Goal: Information Seeking & Learning: Find specific fact

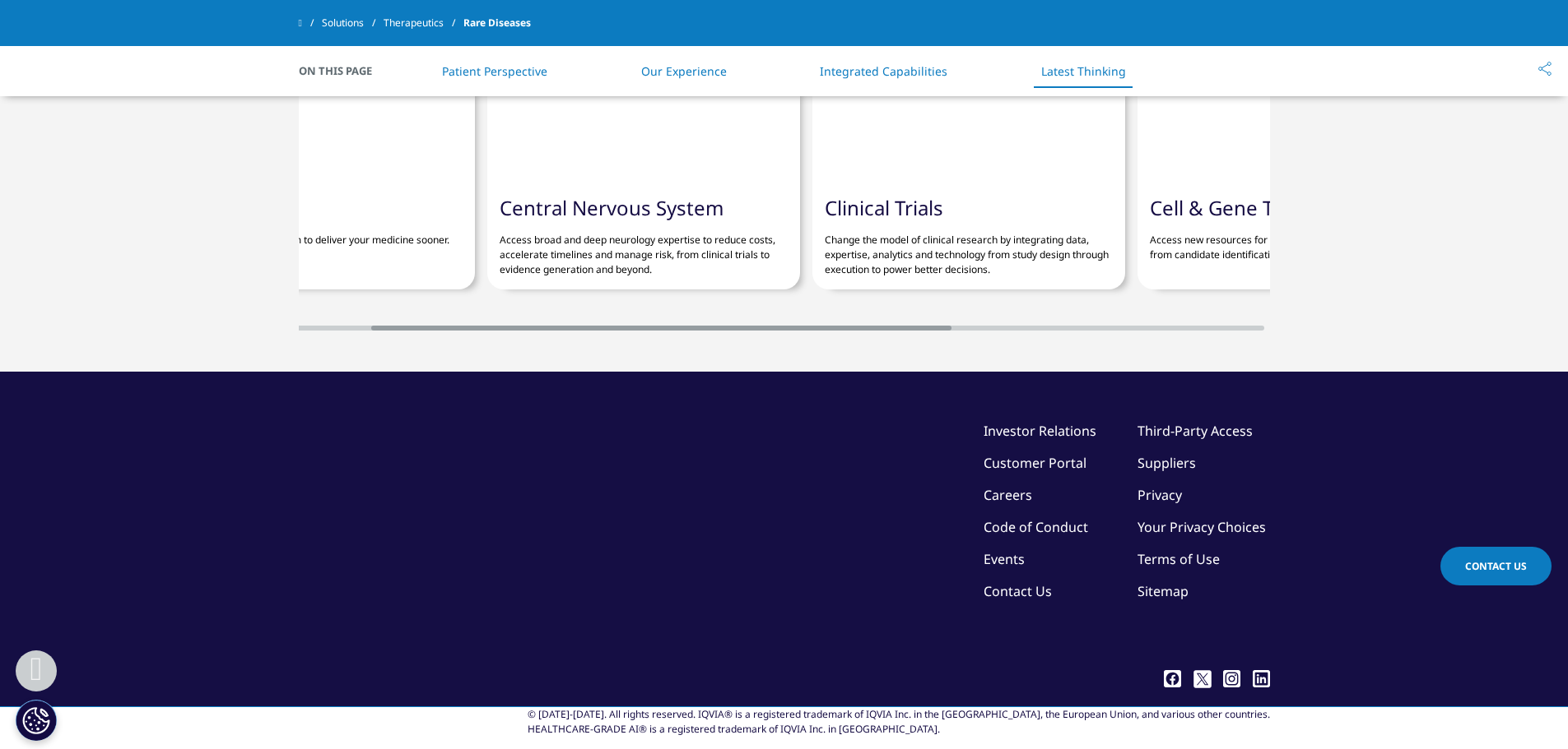
scroll to position [0, 585]
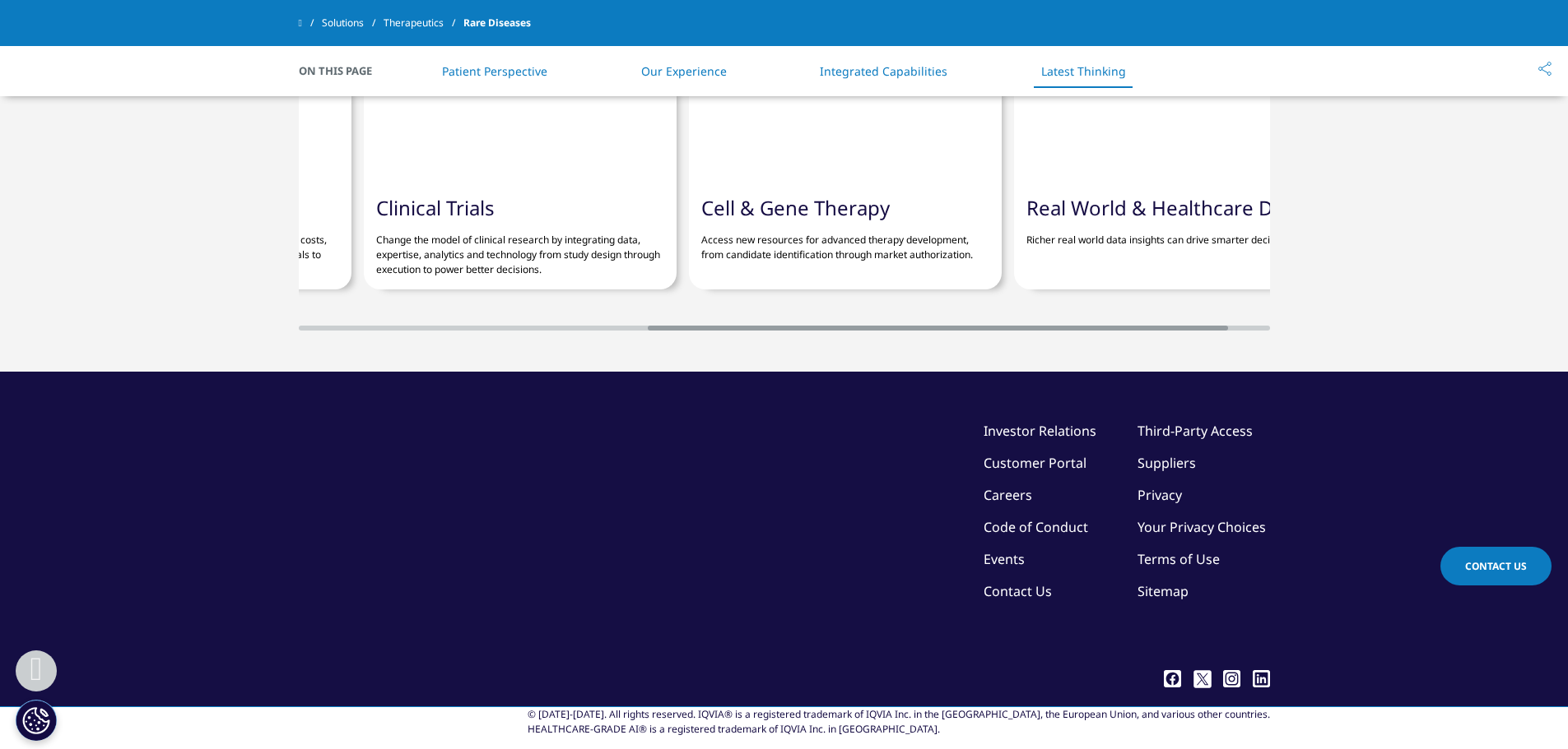
drag, startPoint x: 875, startPoint y: 546, endPoint x: 1224, endPoint y: 567, distance: 349.6
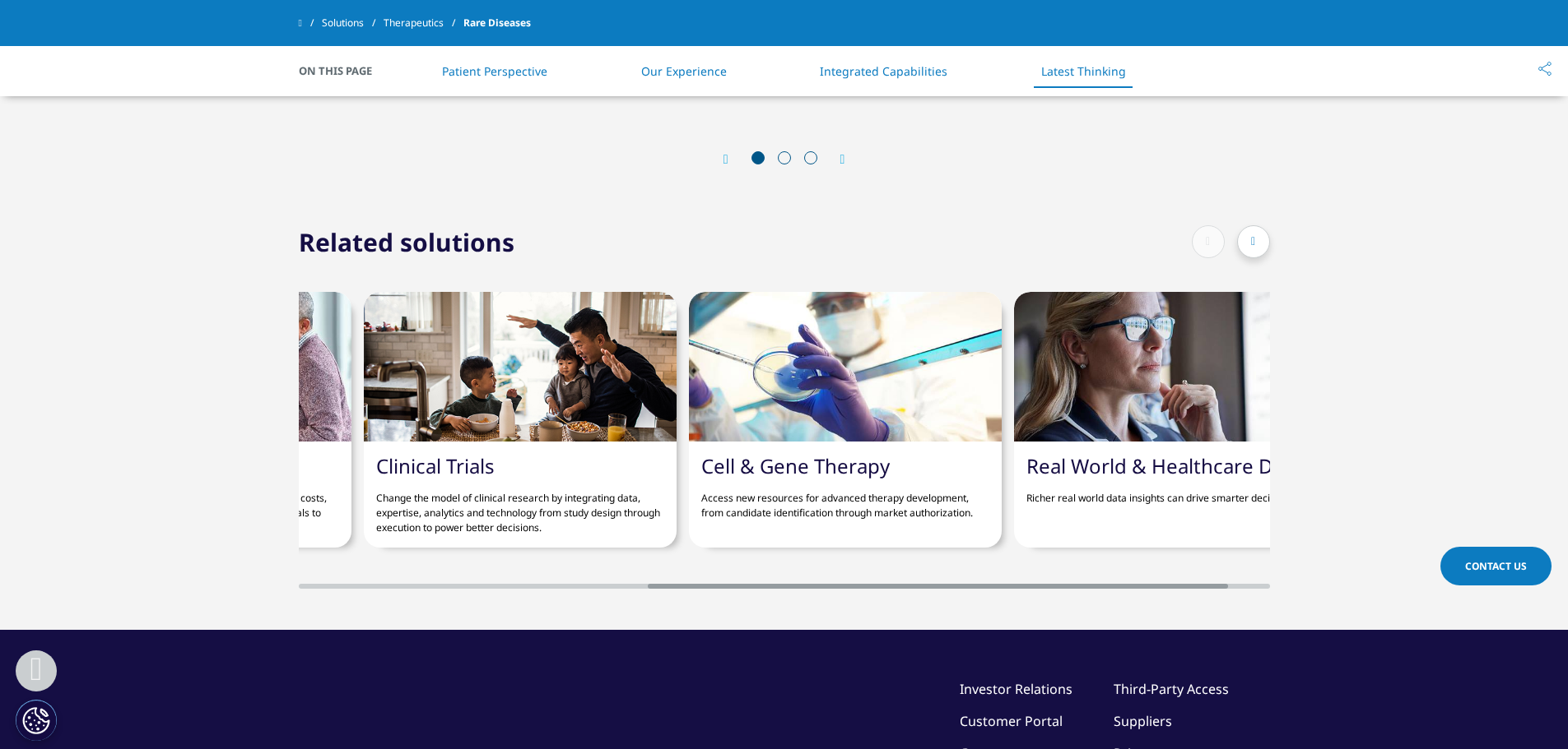
click at [1224, 567] on section "Related solutions Pediatrics The right pediatric program to deliver your medici…" at bounding box center [784, 407] width 1568 height 446
click at [514, 442] on div "Clinical Trials Change the model of clinical research by integrating data, expe…" at bounding box center [519, 494] width 312 height 106
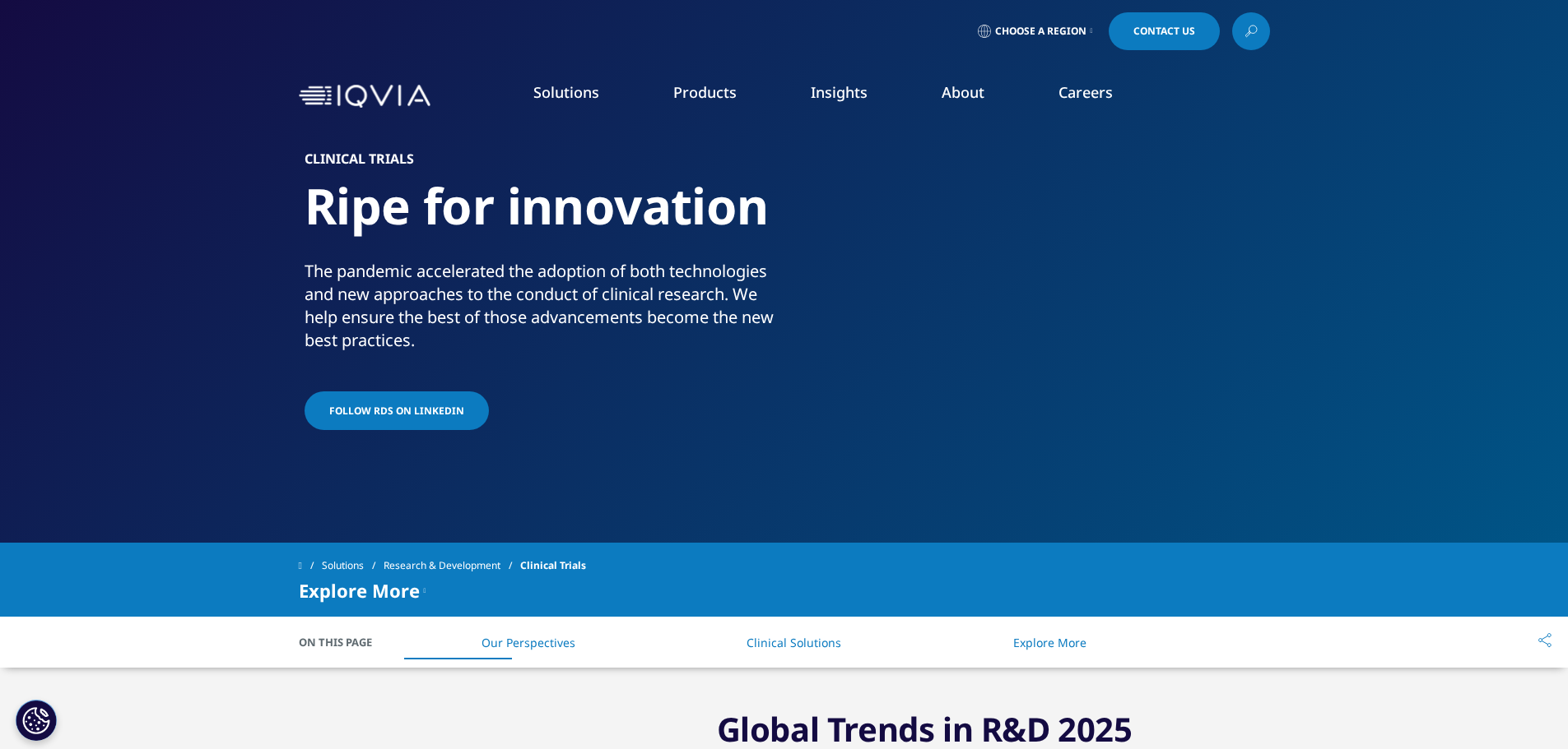
click at [477, 431] on div "FOLLOW RDS ON LINKEDIN" at bounding box center [540, 412] width 473 height 42
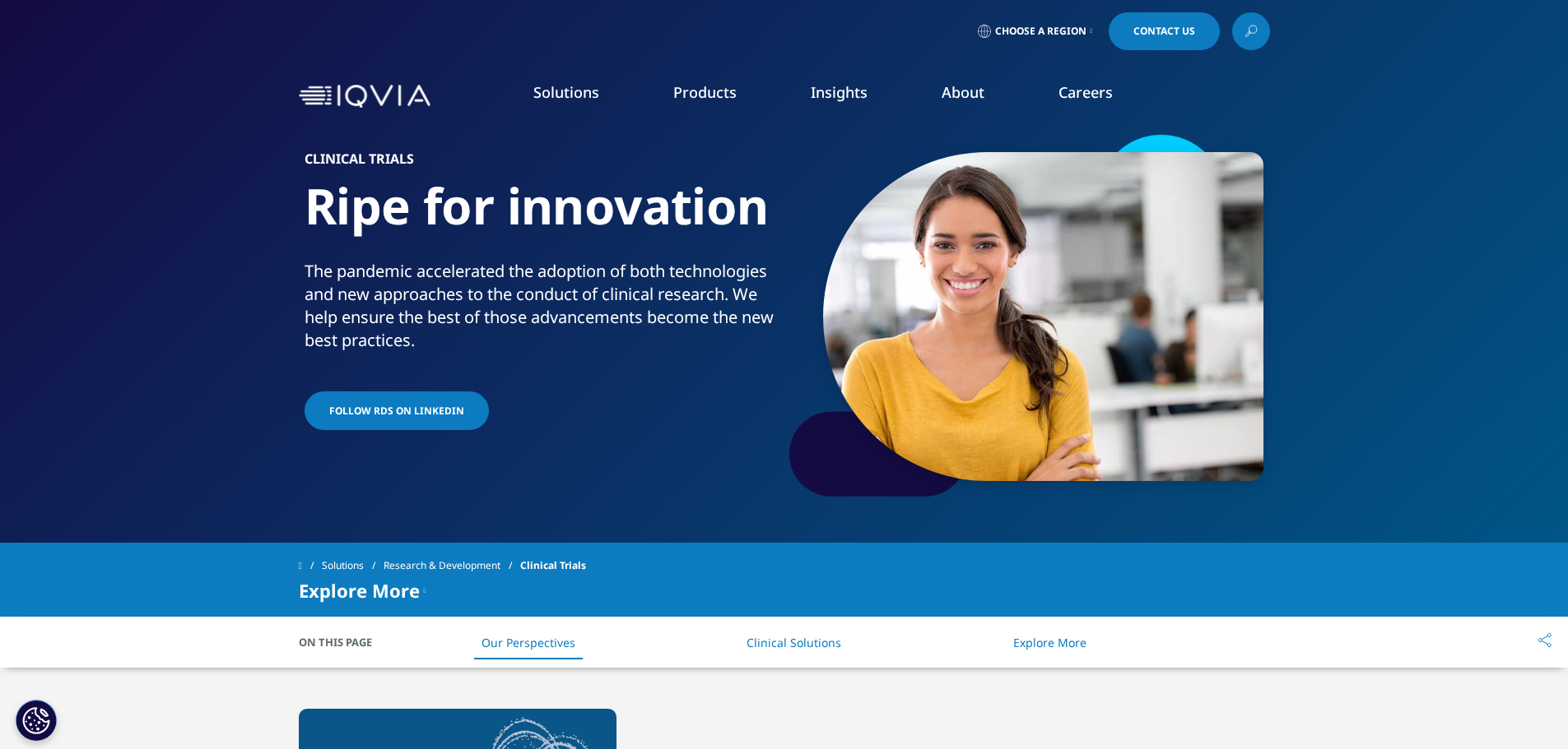
click at [1235, 23] on link at bounding box center [1251, 31] width 38 height 38
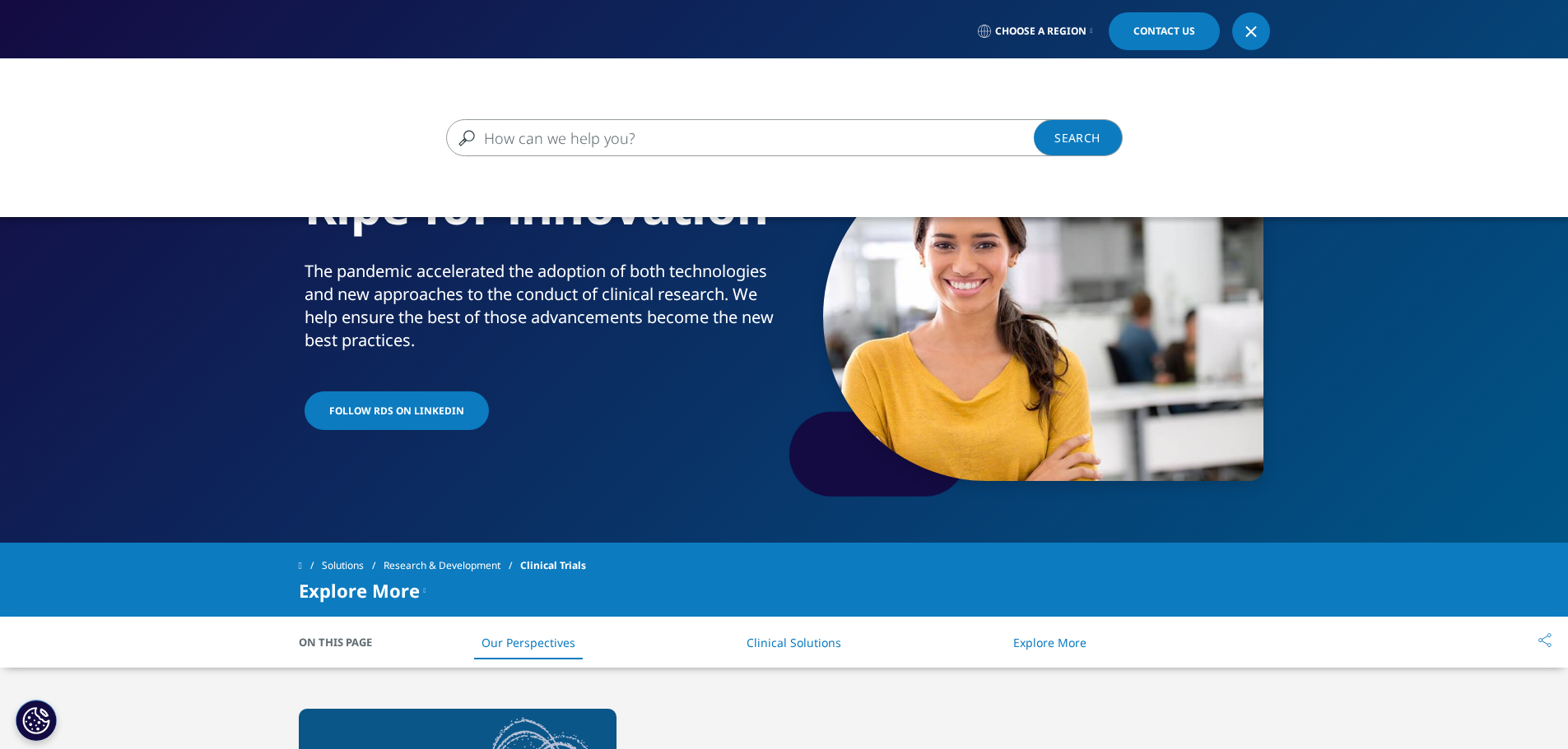
click at [807, 131] on input "Search" at bounding box center [760, 137] width 628 height 37
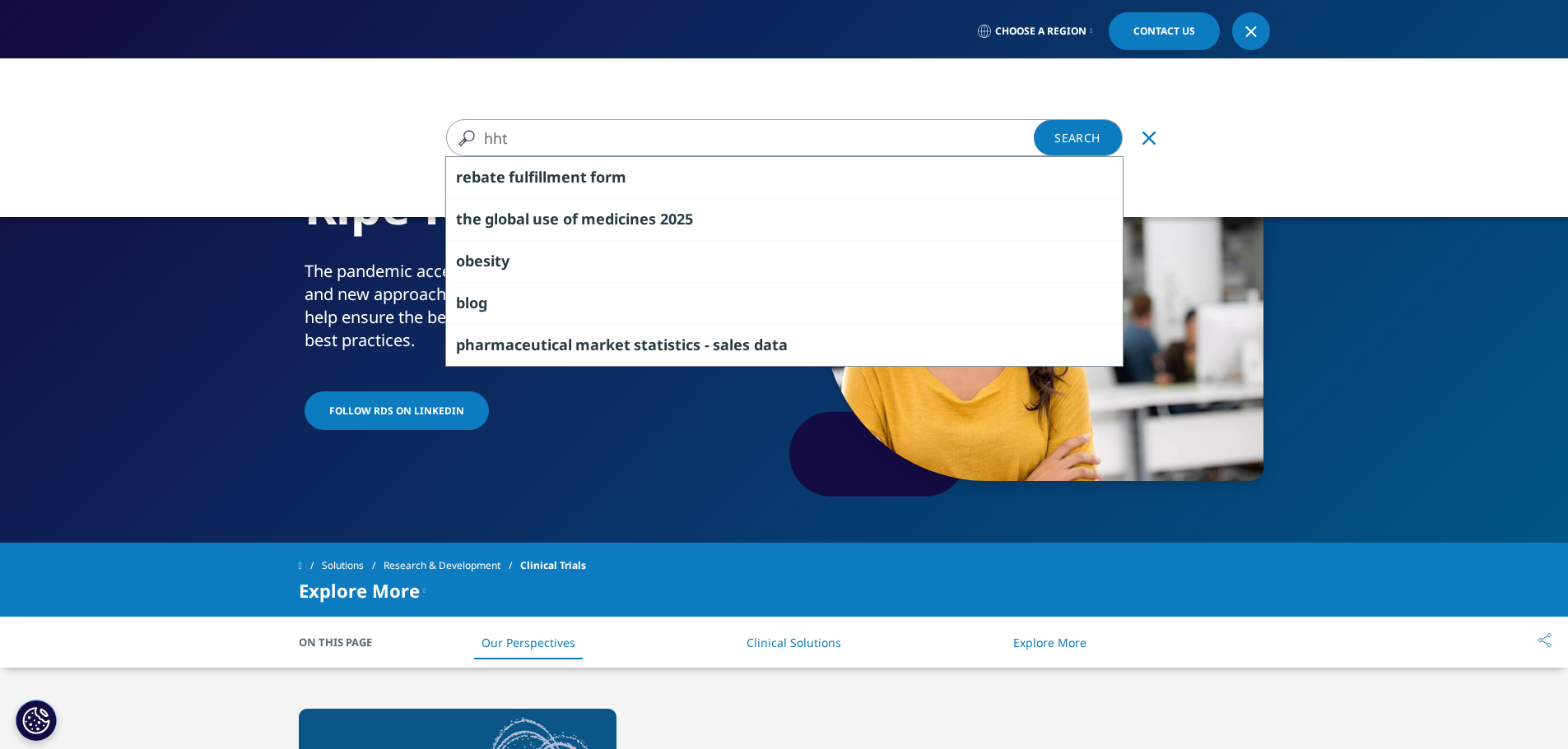
type input "hht"
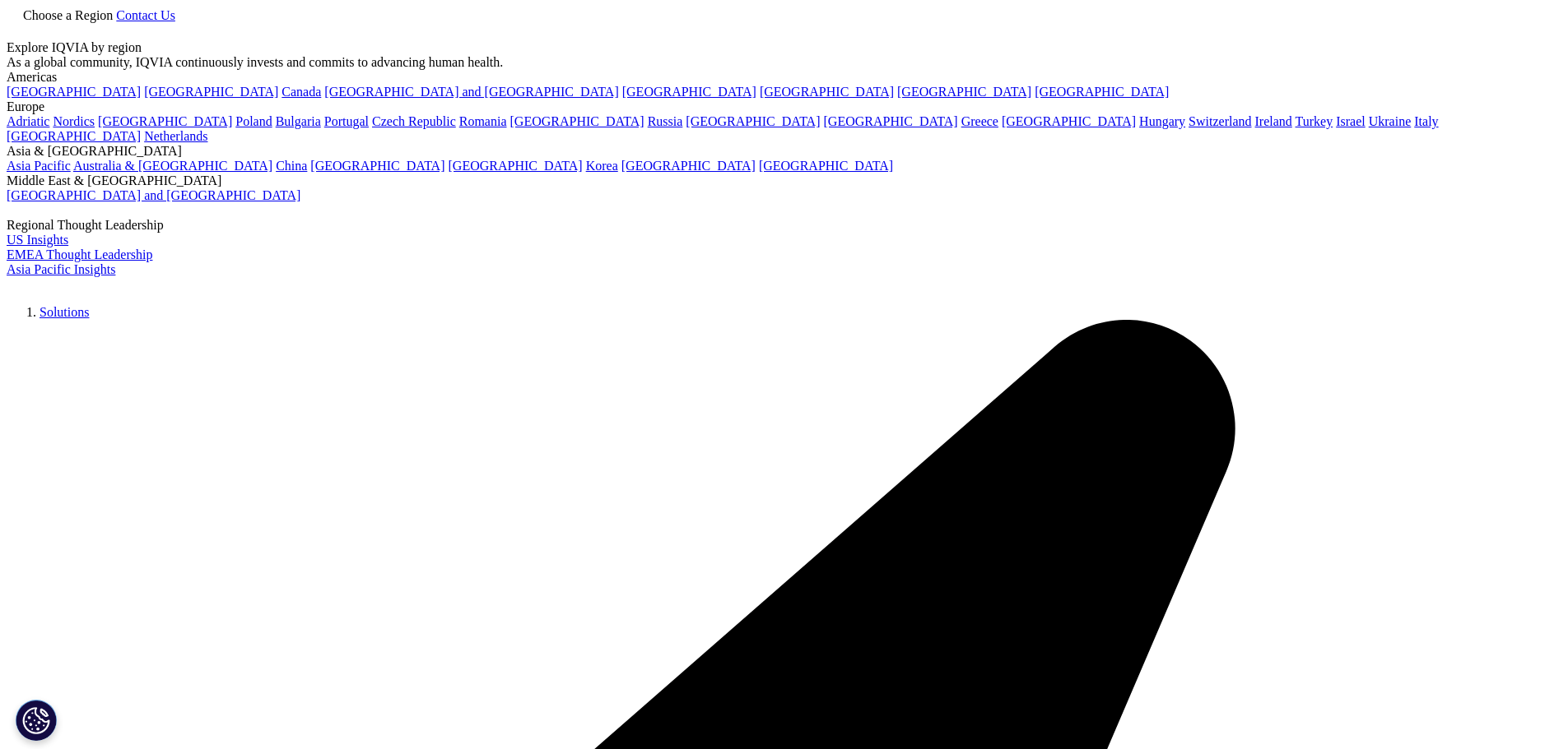
type input "hht"
